Goal: Navigation & Orientation: Understand site structure

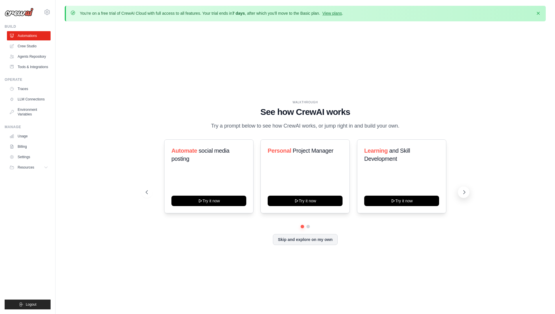
click at [463, 195] on icon at bounding box center [464, 192] width 6 height 6
click at [29, 44] on link "Crew Studio" at bounding box center [30, 46] width 44 height 9
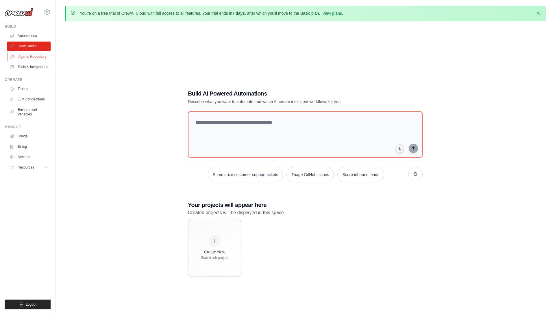
click at [29, 57] on link "Agents Repository" at bounding box center [30, 56] width 44 height 9
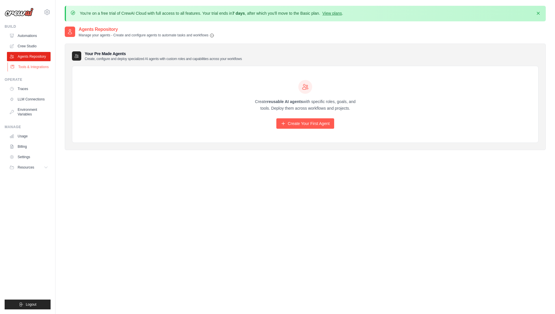
click at [29, 71] on link "Tools & Integrations" at bounding box center [30, 66] width 44 height 9
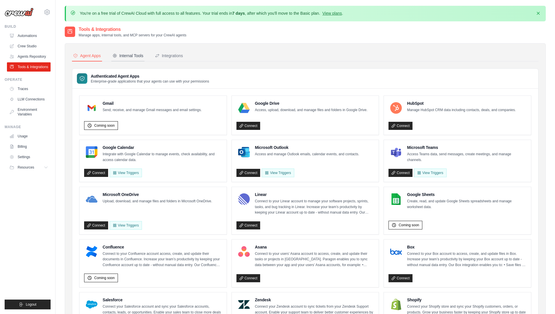
click at [137, 53] on div "Internal Tools" at bounding box center [127, 56] width 31 height 6
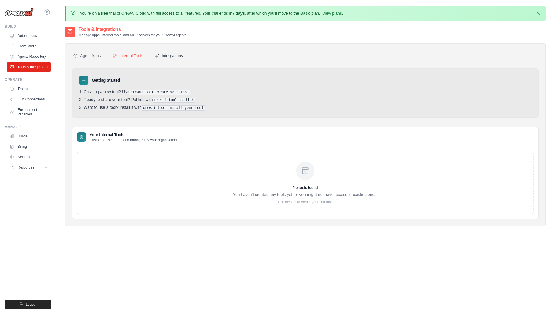
click at [181, 55] on div "Integrations" at bounding box center [169, 56] width 28 height 6
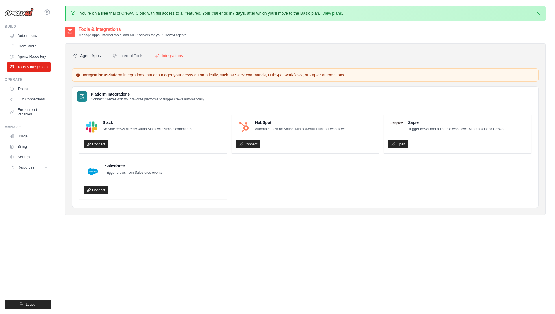
click at [87, 57] on div "Agent Apps" at bounding box center [87, 56] width 28 height 6
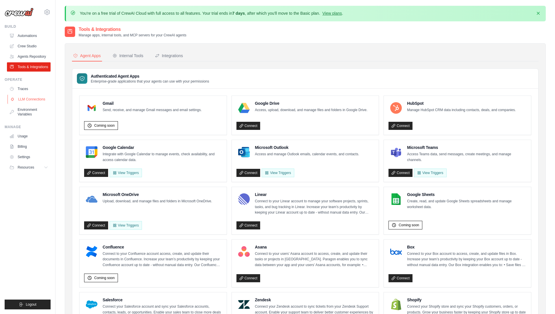
click at [29, 104] on link "LLM Connections" at bounding box center [30, 99] width 44 height 9
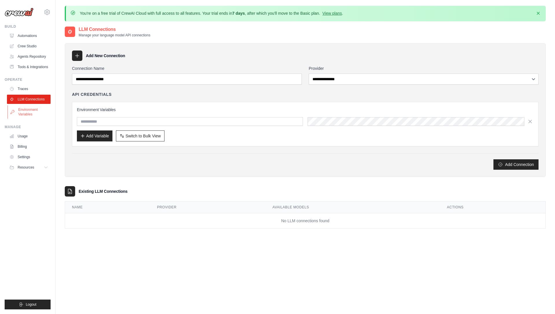
click at [29, 115] on link "Environment Variables" at bounding box center [30, 112] width 44 height 14
